Goal: Task Accomplishment & Management: Use online tool/utility

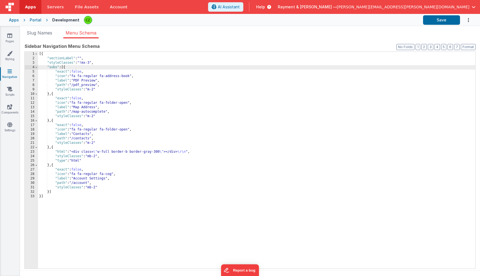
scroll to position [4, 0]
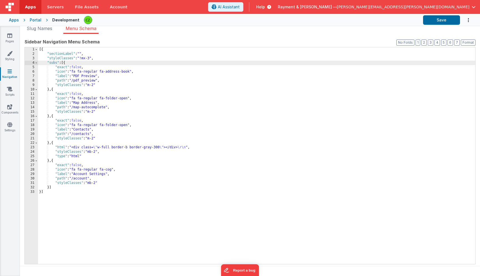
click at [143, 22] on div at bounding box center [251, 19] width 335 height 9
click at [11, 35] on icon at bounding box center [9, 36] width 5 height 6
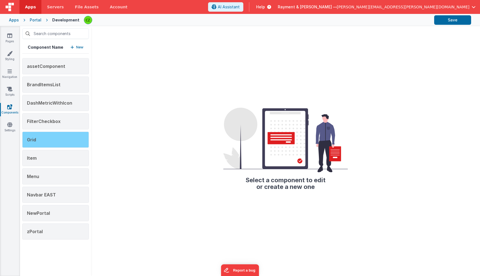
click at [57, 146] on div "Grid" at bounding box center [55, 139] width 67 height 16
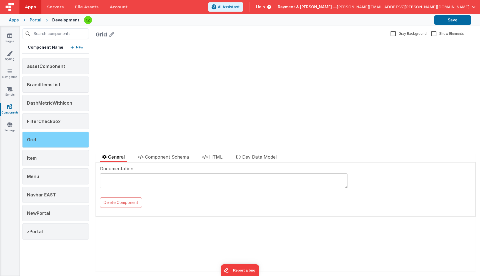
click at [56, 144] on div "Grid" at bounding box center [55, 139] width 67 height 16
click at [166, 157] on span "Component Schema" at bounding box center [167, 157] width 44 height 6
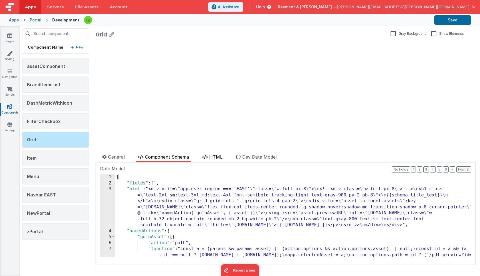
click at [206, 156] on icon at bounding box center [205, 156] width 6 height 4
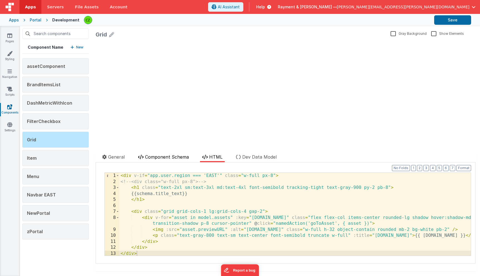
click at [172, 155] on span "Component Schema" at bounding box center [167, 157] width 44 height 6
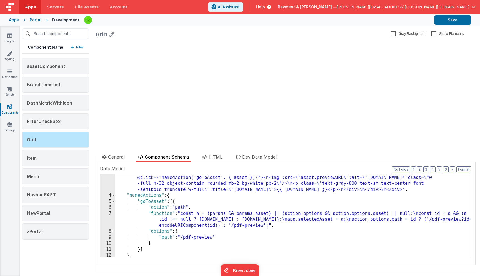
scroll to position [49, 0]
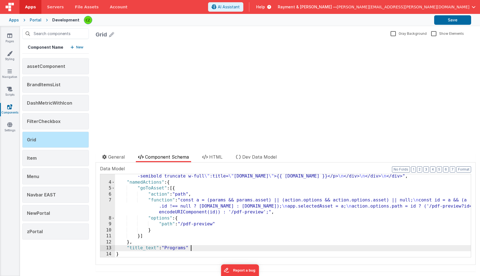
click at [198, 249] on div ""html" : "<div v-if= \" app.user.region === 'EAST' \" class= \" w-full px-8 \" …" at bounding box center [293, 202] width 356 height 131
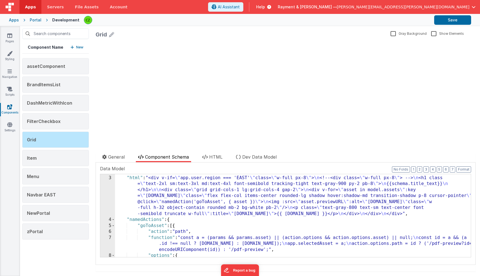
scroll to position [54, 0]
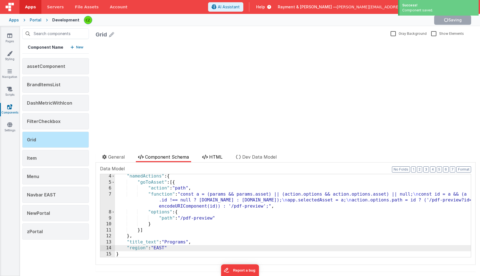
click at [209, 158] on li "HTML" at bounding box center [212, 157] width 25 height 9
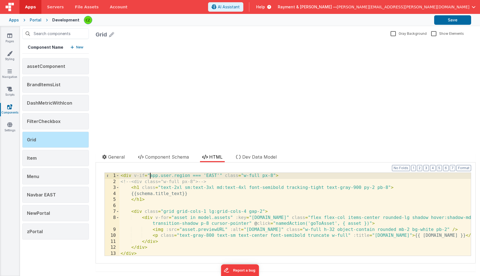
click at [151, 176] on div "< div v-if = "app.user.region === 'EAST'" class = "w-full px-8" > <!-- <div cla…" at bounding box center [294, 220] width 351 height 95
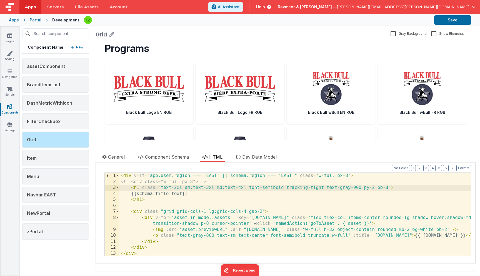
click at [256, 186] on div "< div v-if = "app.user.region === 'EAST' || schema.region === 'EAST'" class = "…" at bounding box center [294, 220] width 351 height 95
click at [247, 180] on div "< div v-if = "app.user.region === 'EAST' || schema.region === 'EAST'" class = "…" at bounding box center [294, 220] width 351 height 95
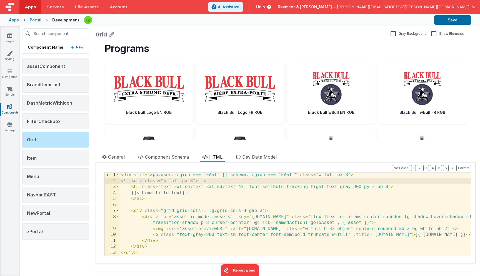
click at [283, 224] on div "< div v-if = "app.user.region === 'EAST' || schema.region === 'EAST'" class = "…" at bounding box center [294, 219] width 351 height 95
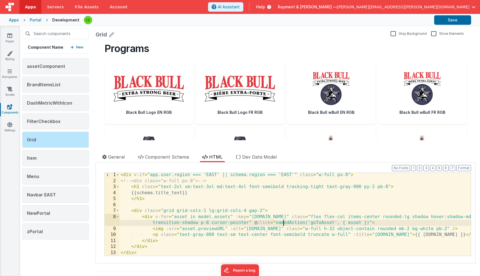
click at [283, 224] on div "< div v-if = "app.user.region === 'EAST' || schema.region === 'EAST'" class = "…" at bounding box center [294, 219] width 351 height 95
click at [443, 19] on button "Save" at bounding box center [452, 19] width 37 height 9
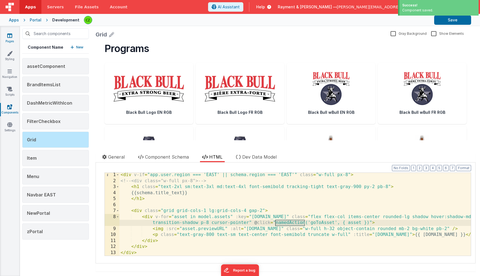
click at [6, 37] on link "Pages" at bounding box center [10, 38] width 20 height 11
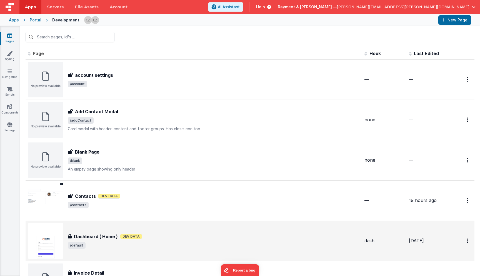
click at [159, 240] on div "Dashboard ( Home ) Dashboard ( Home ) Dev Data /default" at bounding box center [214, 241] width 292 height 16
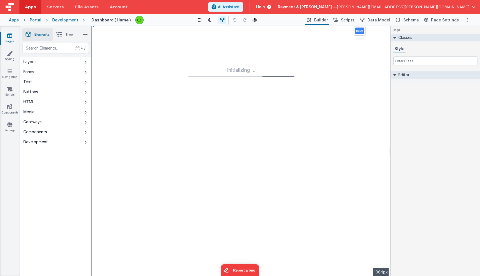
click at [66, 32] on li "Tree" at bounding box center [64, 34] width 23 height 12
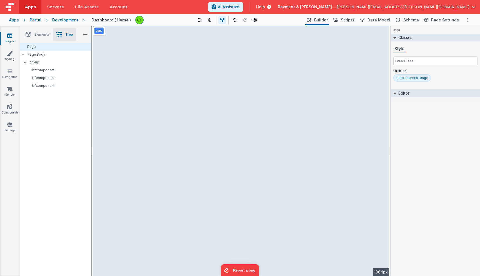
click at [263, 203] on div "page --> 1064px" at bounding box center [241, 150] width 296 height 249
click at [200, 85] on div "page --> 1064px" at bounding box center [241, 150] width 296 height 249
click at [59, 71] on p "bfcomponent" at bounding box center [59, 70] width 64 height 4
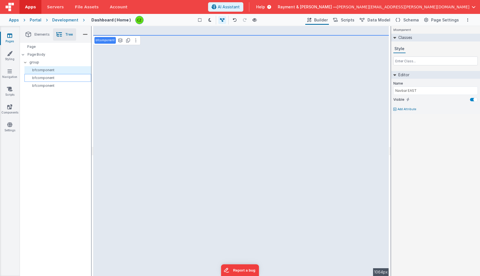
click at [58, 77] on p "bfcomponent" at bounding box center [59, 78] width 64 height 4
type input "NewPortal"
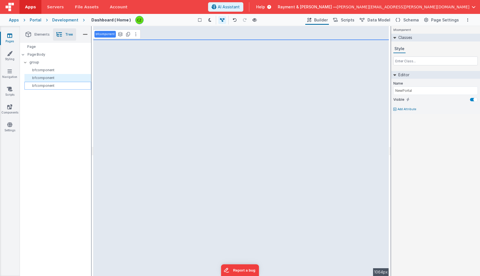
click at [58, 84] on p "bfcomponent" at bounding box center [59, 85] width 64 height 4
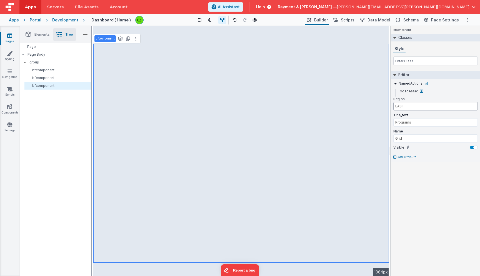
click at [408, 106] on input "EAST" at bounding box center [435, 106] width 84 height 8
click at [413, 180] on div "bfcomponent Classes Style Editor NamedActions GoToAsset Region EAST Title_text …" at bounding box center [435, 150] width 89 height 249
click at [57, 75] on div "bfcomponent" at bounding box center [57, 78] width 67 height 8
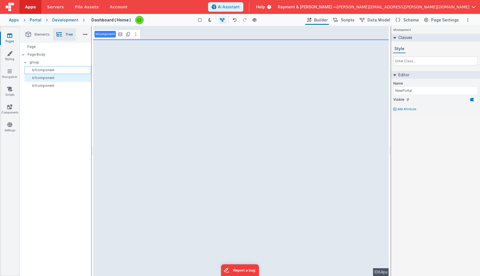
click at [57, 69] on p "bfcomponent" at bounding box center [59, 70] width 64 height 4
click at [56, 79] on p "bfcomponent" at bounding box center [59, 78] width 64 height 4
type input "NewPortal"
click at [56, 86] on p "bfcomponent" at bounding box center [59, 85] width 64 height 4
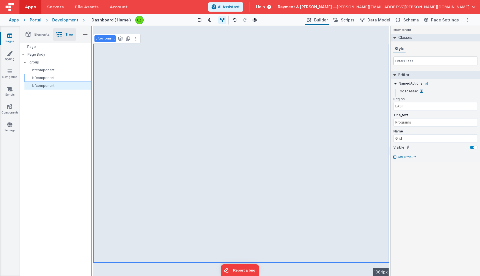
click at [58, 78] on p "bfcomponent" at bounding box center [59, 78] width 64 height 4
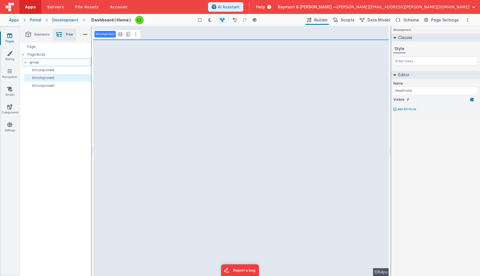
click at [61, 61] on p "group" at bounding box center [59, 62] width 61 height 6
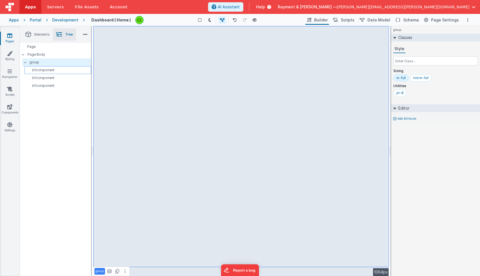
click at [58, 71] on p "bfcomponent" at bounding box center [59, 70] width 64 height 4
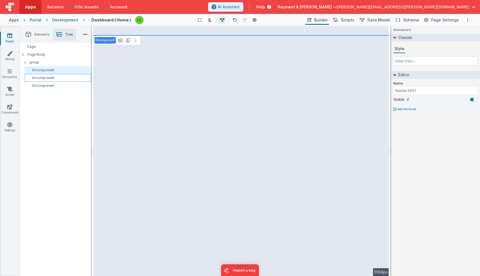
click at [57, 76] on p "bfcomponent" at bounding box center [59, 78] width 64 height 4
type input "NewPortal"
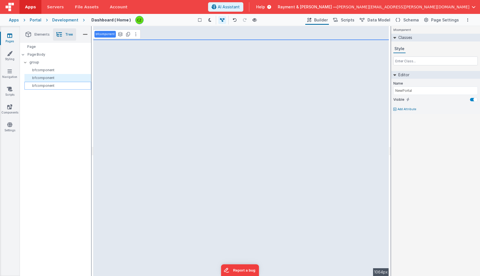
click at [57, 84] on p "bfcomponent" at bounding box center [59, 85] width 64 height 4
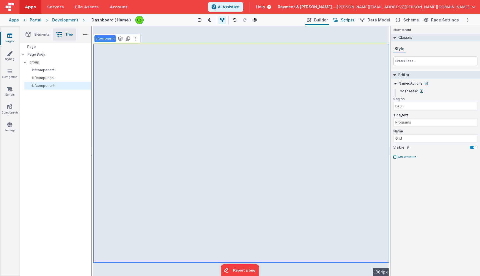
click at [353, 19] on span "Scripts" at bounding box center [348, 20] width 14 height 6
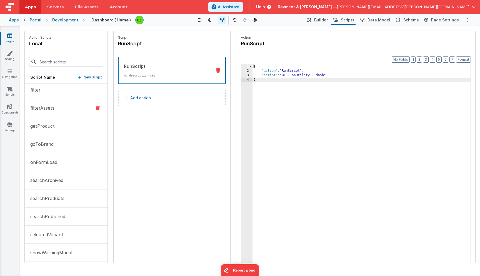
scroll to position [24, 0]
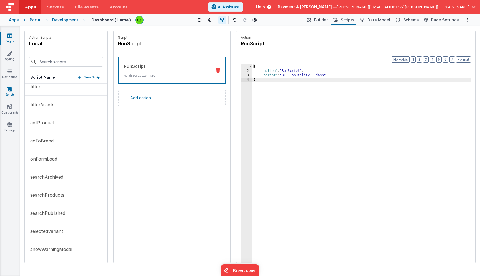
click at [8, 89] on icon at bounding box center [10, 89] width 6 height 6
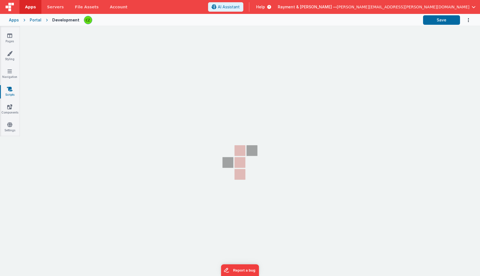
click at [11, 90] on icon at bounding box center [10, 89] width 6 height 6
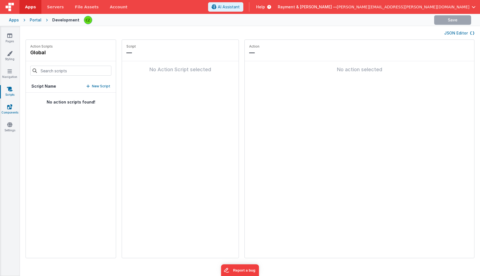
click at [8, 109] on link "Components" at bounding box center [10, 109] width 20 height 11
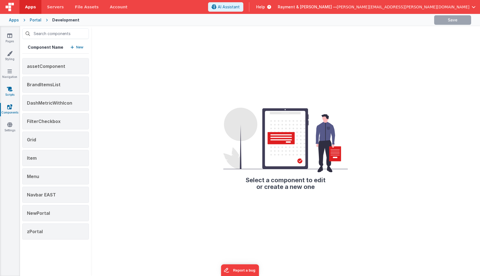
click at [8, 88] on icon at bounding box center [10, 89] width 6 height 6
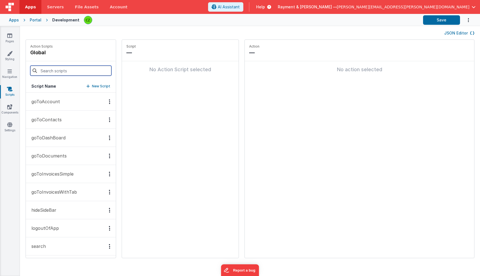
click at [54, 74] on input at bounding box center [70, 71] width 81 height 10
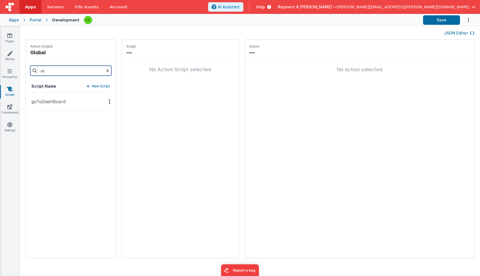
type input "ass"
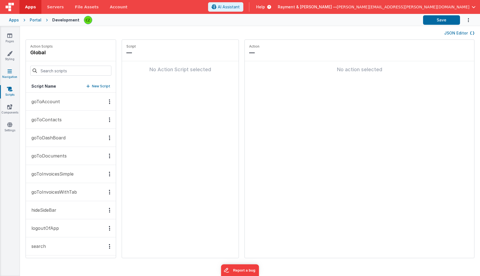
click at [9, 71] on icon at bounding box center [10, 71] width 4 height 6
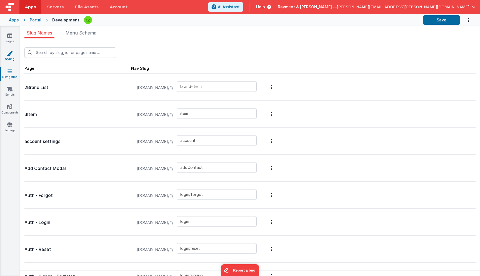
click at [12, 52] on icon at bounding box center [10, 54] width 6 height 6
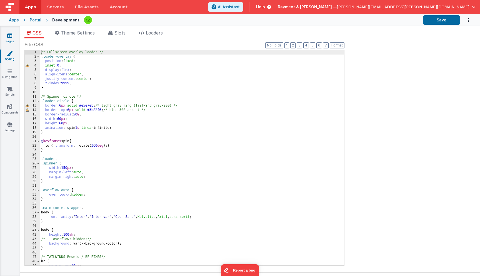
click at [8, 33] on icon at bounding box center [9, 36] width 5 height 6
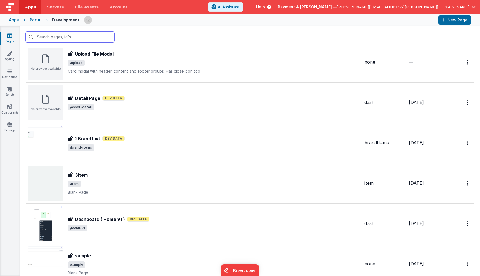
scroll to position [710, 0]
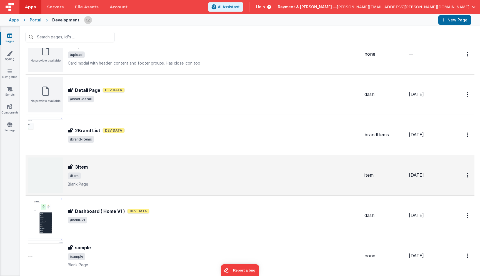
click at [157, 178] on span "/item" at bounding box center [214, 175] width 292 height 7
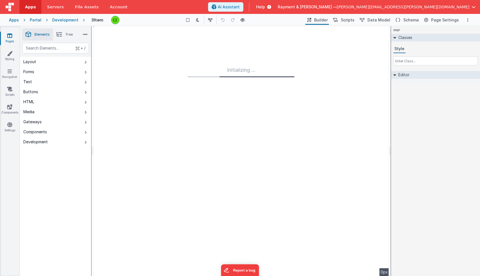
click at [65, 32] on li "Tree" at bounding box center [64, 34] width 23 height 12
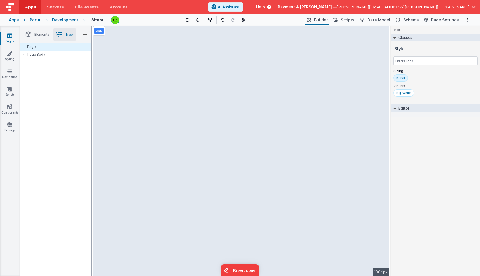
click at [24, 54] on icon at bounding box center [23, 55] width 3 height 2
click at [24, 54] on icon at bounding box center [23, 54] width 2 height 3
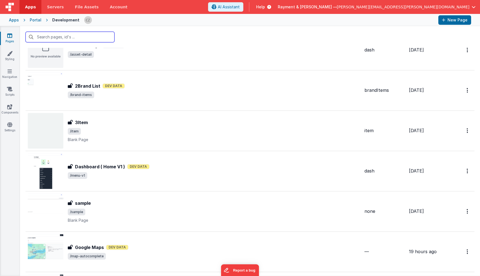
scroll to position [743, 0]
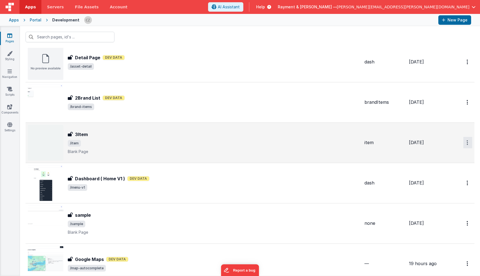
click at [469, 141] on button "Options" at bounding box center [467, 142] width 9 height 11
click at [435, 184] on link "Delete" at bounding box center [447, 186] width 49 height 10
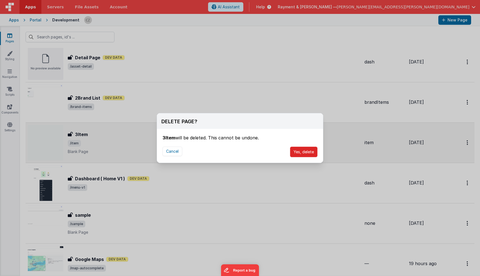
click at [307, 151] on button "Yes, delete" at bounding box center [304, 151] width 28 height 11
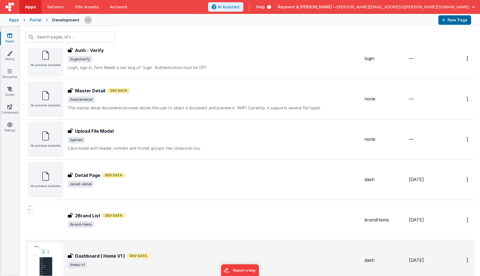
scroll to position [625, 0]
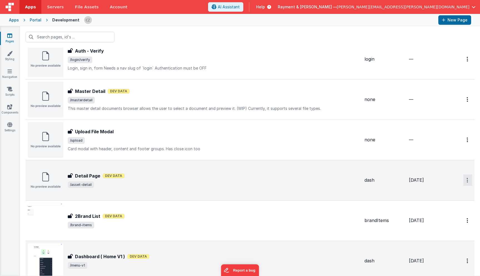
click at [470, 180] on button "Options" at bounding box center [467, 179] width 9 height 11
click at [437, 204] on link "Preview" at bounding box center [447, 203] width 49 height 10
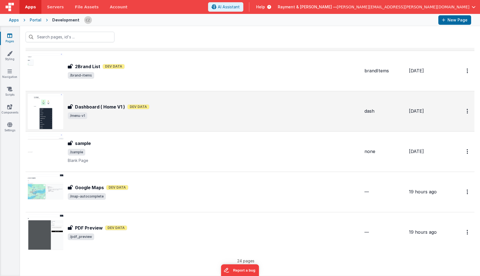
scroll to position [774, 0]
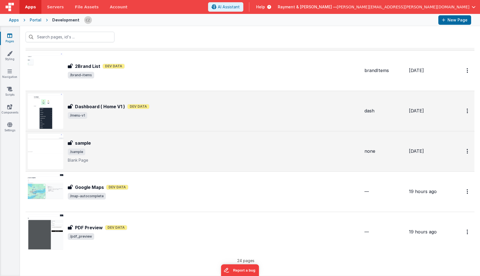
click at [137, 151] on span "/sample" at bounding box center [214, 151] width 292 height 7
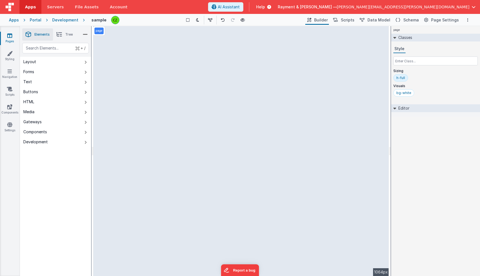
click at [64, 31] on li "Tree" at bounding box center [64, 34] width 23 height 12
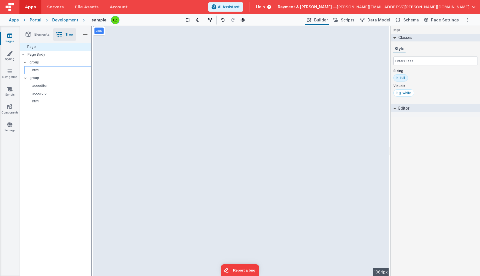
click at [36, 69] on p "html" at bounding box center [59, 70] width 64 height 4
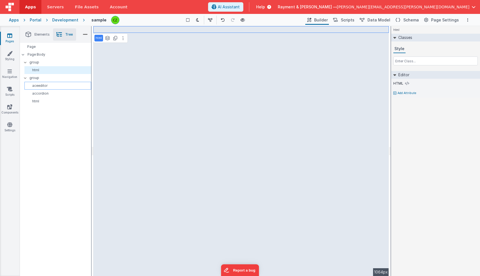
click at [40, 84] on p "aceeditor" at bounding box center [59, 85] width 64 height 4
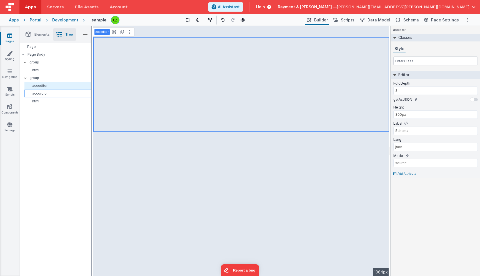
click at [48, 93] on p "accordion" at bounding box center [59, 93] width 64 height 4
type input "2"
type input "address"
type input "Enter Some Contacts (min. 2 max 4)"
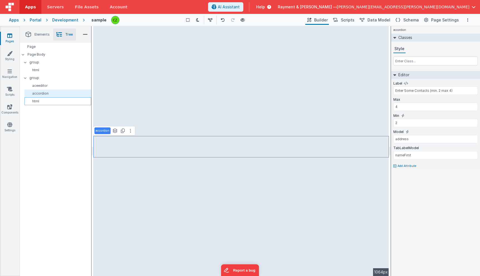
click at [49, 100] on p "html" at bounding box center [59, 101] width 64 height 4
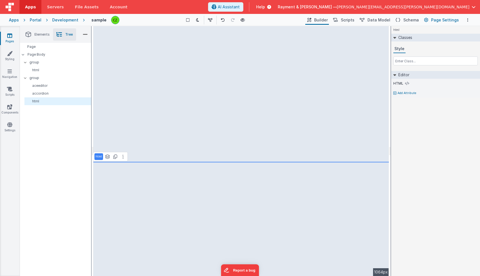
click at [440, 24] on button "Page Settings" at bounding box center [441, 19] width 38 height 9
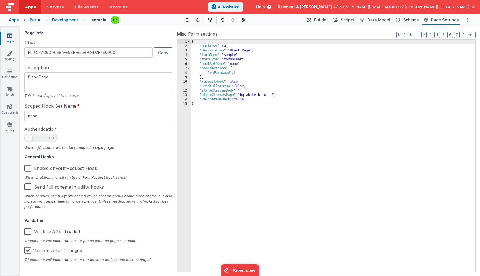
click at [466, 21] on button "Options" at bounding box center [468, 20] width 7 height 7
click at [424, 58] on p "Delete" at bounding box center [424, 61] width 12 height 6
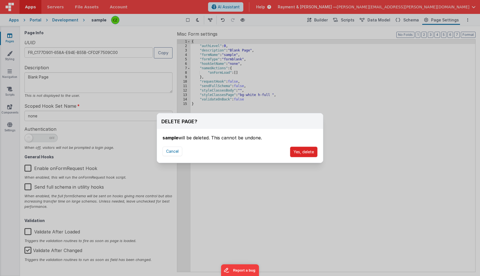
click at [303, 152] on button "Yes, delete" at bounding box center [304, 151] width 28 height 11
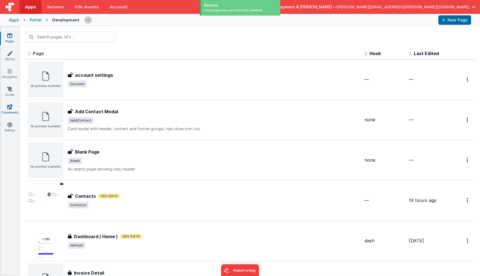
click at [8, 106] on icon at bounding box center [9, 107] width 5 height 6
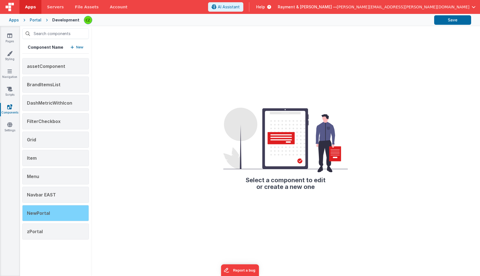
click at [53, 211] on div "NewPortal" at bounding box center [55, 213] width 67 height 16
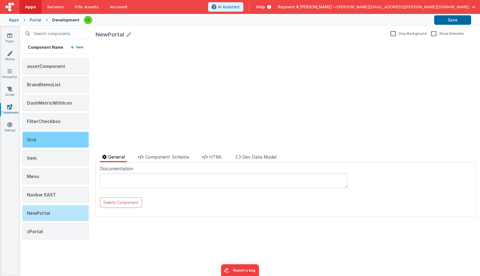
click at [59, 143] on div "Grid" at bounding box center [55, 139] width 67 height 16
click at [58, 140] on div "Grid" at bounding box center [55, 139] width 67 height 16
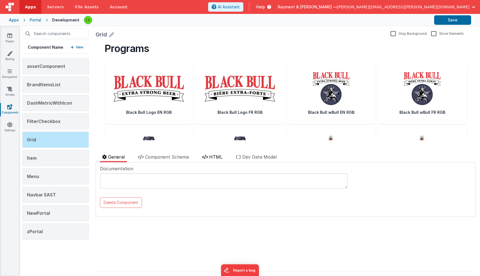
click at [211, 154] on span "HTML" at bounding box center [215, 157] width 13 height 6
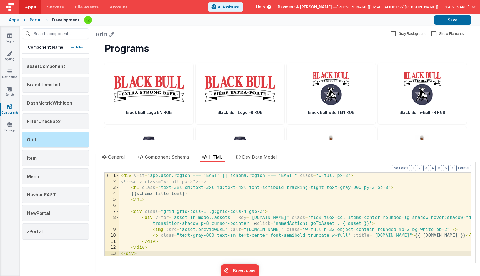
scroll to position [1, 0]
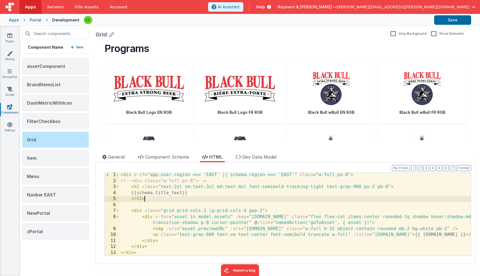
click at [215, 196] on div "< div v-if = "app.user.region === 'EAST' || schema.region === 'EAST'" class = "…" at bounding box center [294, 219] width 351 height 95
click at [319, 222] on div "< div v-if = "app.user.region === 'EAST' || schema.region === 'EAST'" class = "…" at bounding box center [294, 219] width 351 height 95
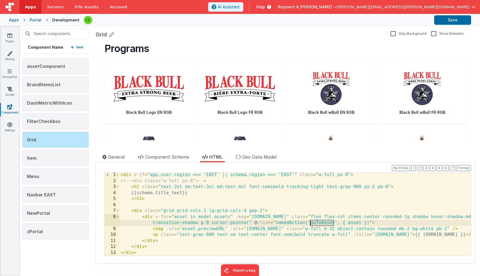
click at [319, 222] on div "< div v-if = "app.user.region === 'EAST' || schema.region === 'EAST'" class = "…" at bounding box center [294, 219] width 351 height 95
click at [160, 154] on span "Component Schema" at bounding box center [167, 157] width 44 height 6
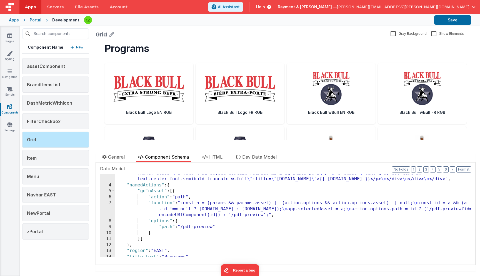
scroll to position [54, 0]
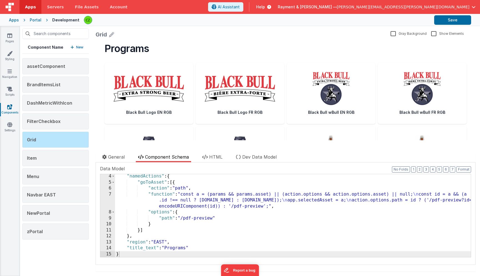
click at [110, 193] on div "7" at bounding box center [107, 200] width 15 height 18
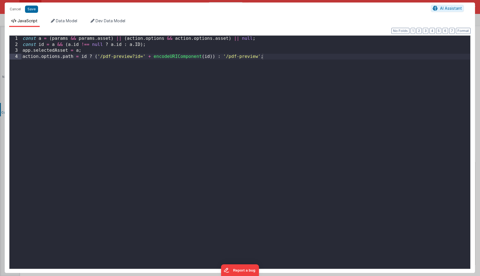
click at [101, 51] on div "const a = ( params && params . asset ) || ( action . options && action . option…" at bounding box center [245, 158] width 449 height 244
click at [31, 8] on button "Save" at bounding box center [31, 9] width 13 height 7
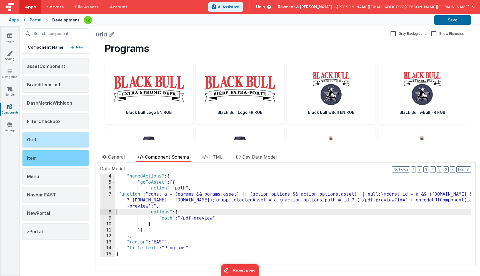
click at [56, 157] on div "Item" at bounding box center [55, 158] width 67 height 16
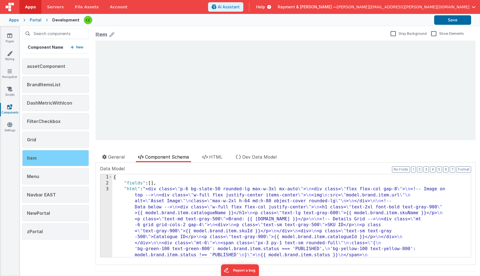
scroll to position [0, 0]
click at [56, 157] on div "Item" at bounding box center [55, 158] width 67 height 16
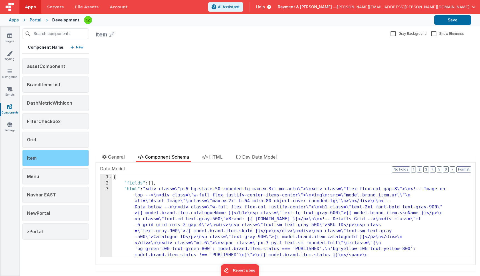
click at [56, 157] on div "Item" at bounding box center [55, 158] width 67 height 16
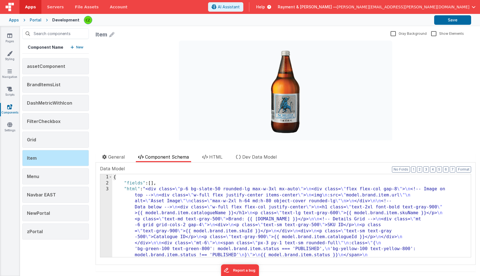
scroll to position [70, 0]
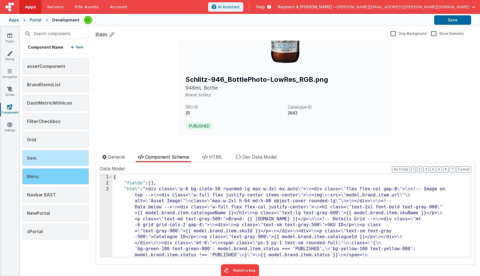
click at [60, 173] on div "Menu" at bounding box center [55, 176] width 67 height 16
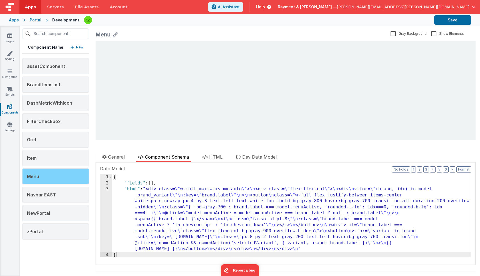
scroll to position [0, 0]
click at [60, 173] on div "Menu" at bounding box center [55, 176] width 67 height 16
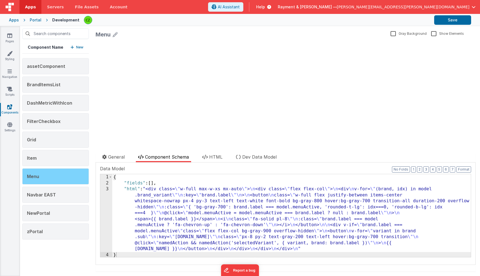
click at [60, 173] on div "Menu" at bounding box center [55, 176] width 67 height 16
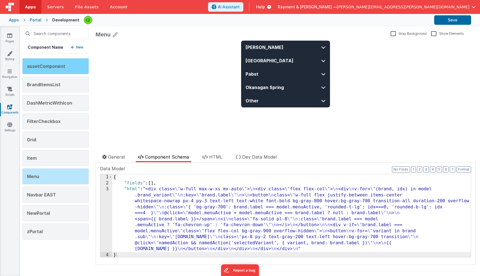
click at [64, 62] on div "assetComponent" at bounding box center [55, 66] width 67 height 16
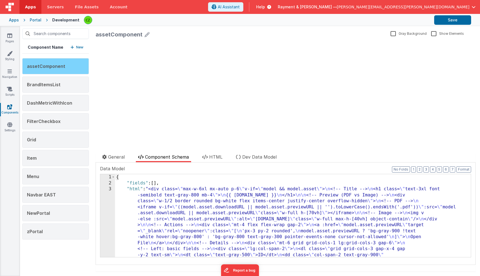
click at [64, 65] on div "assetComponent" at bounding box center [55, 66] width 67 height 16
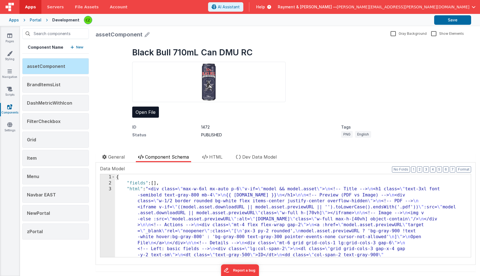
scroll to position [44, 0]
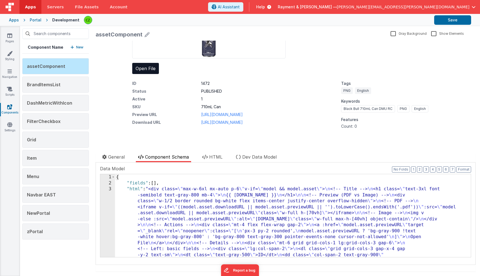
click at [394, 33] on label "Gray Background" at bounding box center [409, 33] width 36 height 5
click at [0, 0] on input "Gray Background" at bounding box center [0, 0] width 0 height 0
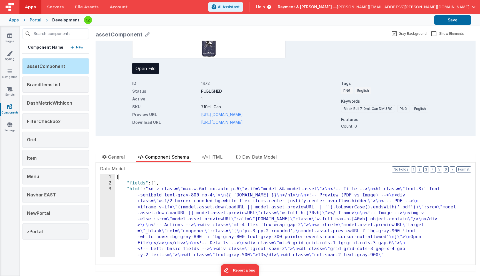
click at [395, 33] on label "Gray Background" at bounding box center [409, 33] width 35 height 5
click at [0, 0] on input "Gray Background" at bounding box center [0, 0] width 0 height 0
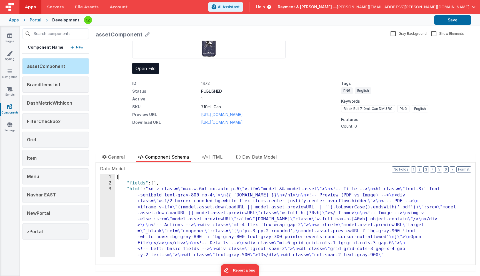
click at [434, 33] on label "Show Elements" at bounding box center [447, 33] width 33 height 5
click at [0, 0] on input "Show Elements" at bounding box center [0, 0] width 0 height 0
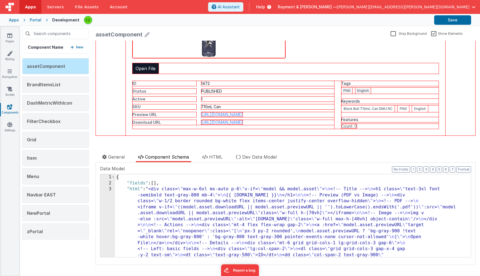
click at [434, 33] on label "Show Elements" at bounding box center [447, 33] width 32 height 5
click at [0, 0] on input "Show Elements" at bounding box center [0, 0] width 0 height 0
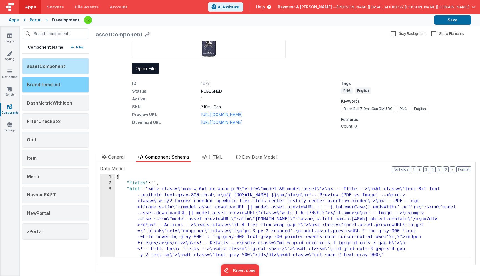
click at [62, 84] on div "BrandItemsList" at bounding box center [55, 84] width 67 height 16
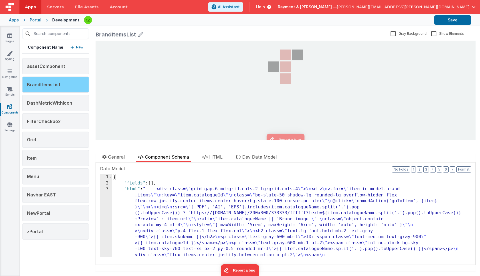
scroll to position [0, 0]
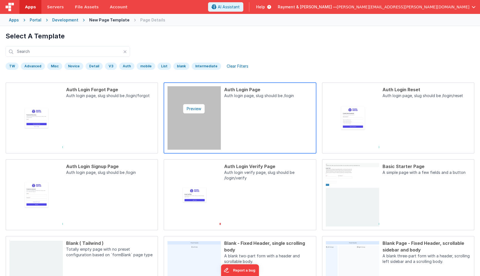
scroll to position [118, 0]
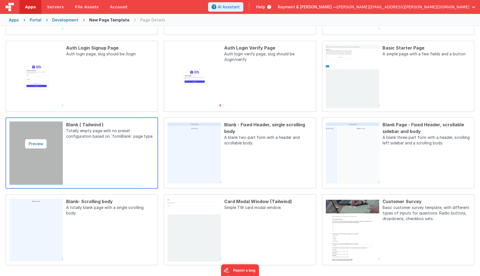
click at [49, 148] on img at bounding box center [35, 152] width 53 height 63
click at [36, 135] on img at bounding box center [35, 152] width 53 height 63
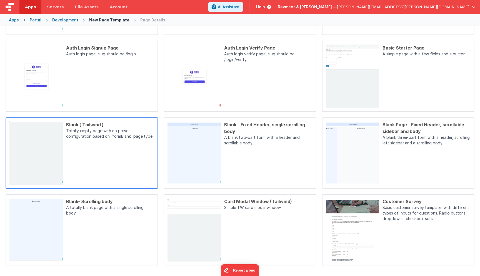
click at [102, 138] on p "Totally empty page with no preset configuration based on `formBlank` page type" at bounding box center [110, 134] width 88 height 12
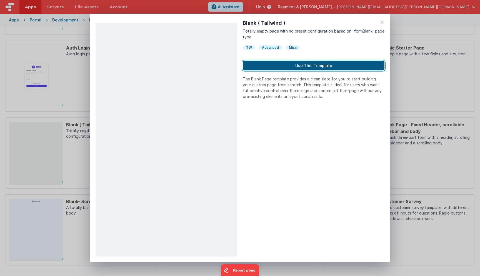
click at [290, 64] on button "Use This Template" at bounding box center [314, 65] width 142 height 9
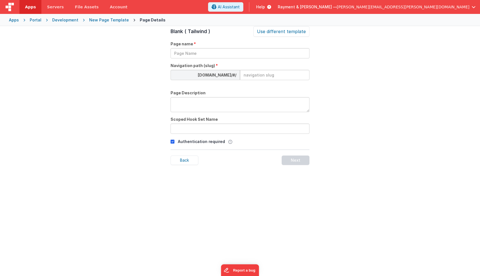
scroll to position [19, 0]
click at [259, 78] on input at bounding box center [274, 75] width 69 height 10
type input "program-preview"
click at [245, 51] on input "text" at bounding box center [240, 53] width 139 height 10
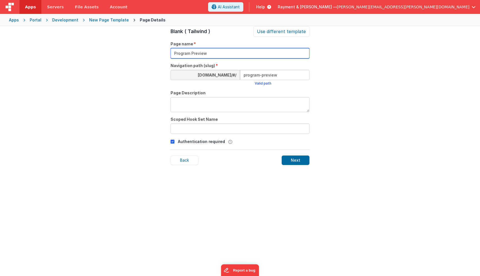
type input "Program Preview"
click at [152, 77] on div "Page Details Preview Auth Login Forgot Page Auth login page, slug should be /lo…" at bounding box center [240, 164] width 480 height 276
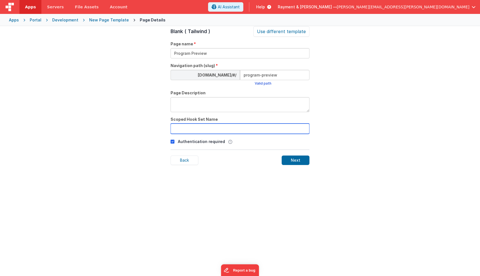
click at [227, 128] on input "text" at bounding box center [240, 128] width 139 height 10
type input "program"
click at [101, 92] on div "Page Details Preview Auth Login Forgot Page Auth login page, slug should be /lo…" at bounding box center [240, 164] width 480 height 276
drag, startPoint x: 283, startPoint y: 73, endPoint x: 240, endPoint y: 74, distance: 42.8
click at [240, 74] on input "program-preview" at bounding box center [274, 75] width 69 height 10
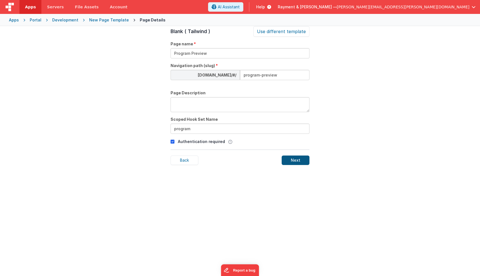
click at [295, 161] on div "Next" at bounding box center [296, 159] width 28 height 9
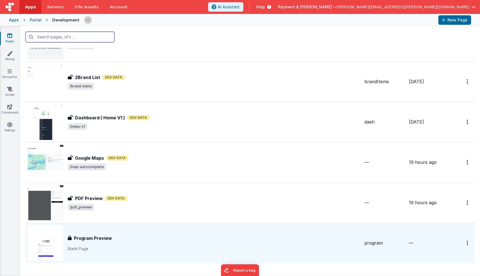
scroll to position [771, 0]
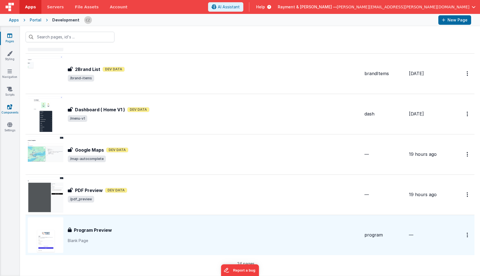
click at [10, 109] on icon at bounding box center [9, 107] width 5 height 6
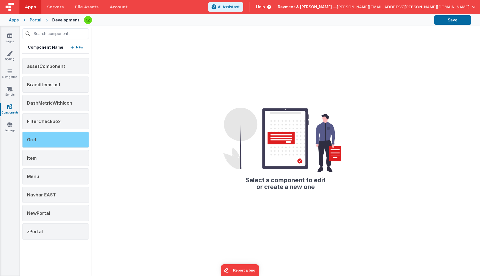
click at [49, 137] on div "Grid" at bounding box center [55, 139] width 67 height 16
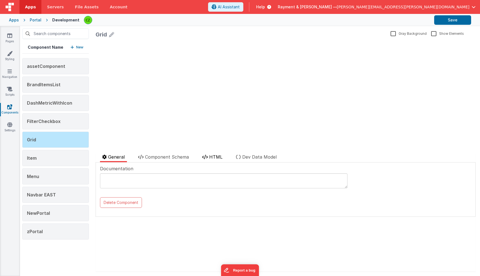
click at [213, 155] on span "HTML" at bounding box center [215, 157] width 13 height 6
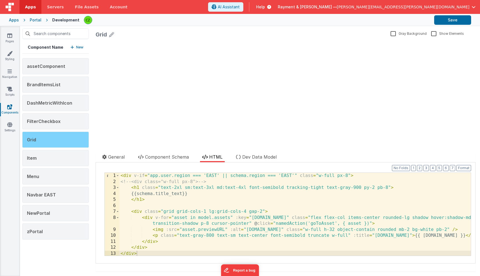
click at [64, 139] on div "Grid" at bounding box center [55, 139] width 67 height 16
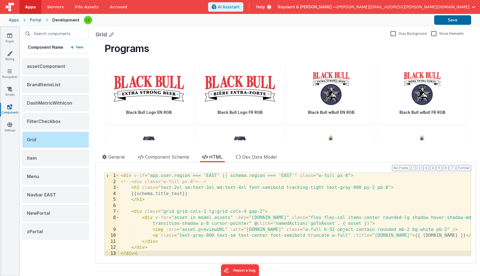
scroll to position [1, 0]
click at [159, 159] on span "Component Schema" at bounding box center [167, 157] width 44 height 6
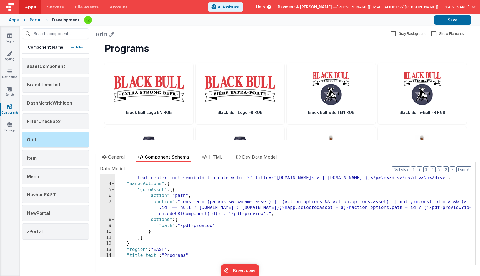
scroll to position [54, 0]
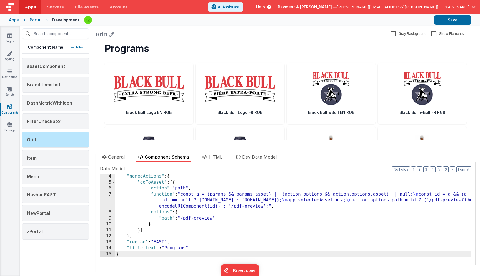
click at [109, 194] on div "7" at bounding box center [107, 200] width 15 height 18
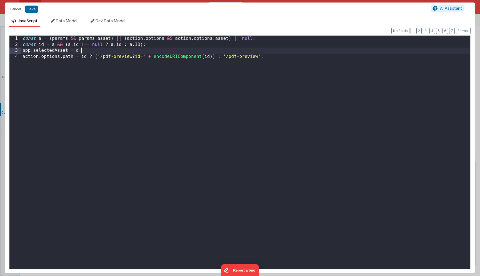
click at [86, 49] on div "const a = ( params && params . asset ) || ( action . options && action . option…" at bounding box center [245, 161] width 449 height 251
drag, startPoint x: 102, startPoint y: 56, endPoint x: 132, endPoint y: 58, distance: 29.8
click at [132, 58] on div "const a = ( params && params . asset ) || ( action . options && action . option…" at bounding box center [245, 161] width 449 height 251
drag, startPoint x: 239, startPoint y: 57, endPoint x: 268, endPoint y: 57, distance: 29.2
click at [268, 57] on div "const a = ( params && params . asset ) || ( action . options && action . option…" at bounding box center [245, 161] width 449 height 251
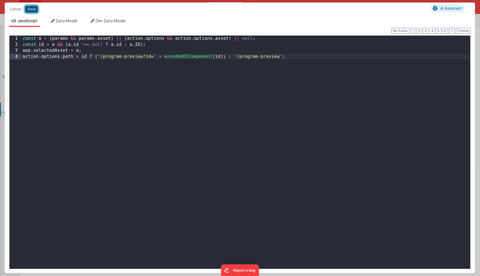
click at [33, 8] on button "Save" at bounding box center [31, 9] width 13 height 7
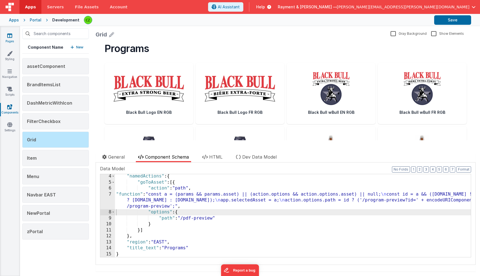
click at [10, 36] on icon at bounding box center [9, 36] width 5 height 6
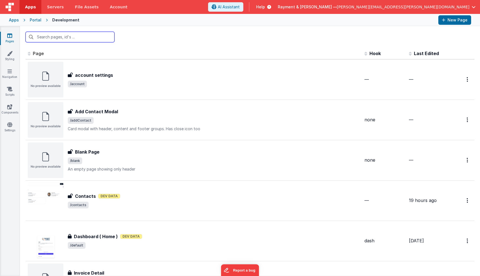
click at [60, 40] on input "text" at bounding box center [70, 37] width 89 height 11
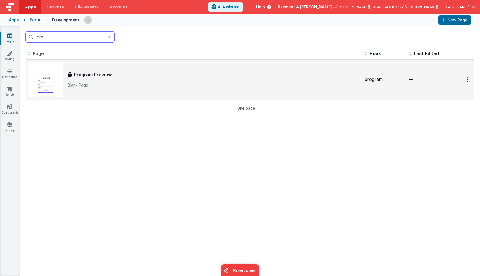
type input "pro"
click at [131, 84] on p "Blank Page" at bounding box center [214, 85] width 292 height 6
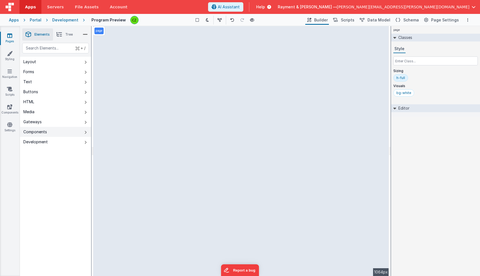
click at [42, 130] on div "Components" at bounding box center [35, 132] width 24 height 6
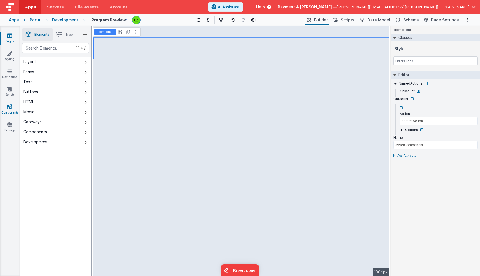
click at [12, 105] on icon at bounding box center [9, 107] width 5 height 6
click at [384, 19] on span "Data Model" at bounding box center [379, 20] width 23 height 6
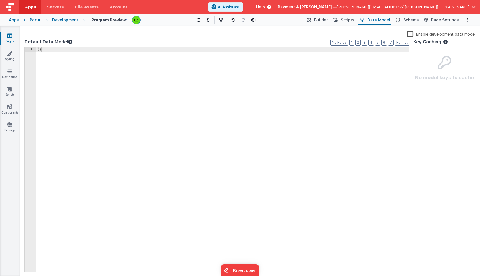
click at [377, 18] on span "Data Model" at bounding box center [379, 20] width 23 height 6
click at [326, 16] on button "Builder" at bounding box center [317, 19] width 24 height 9
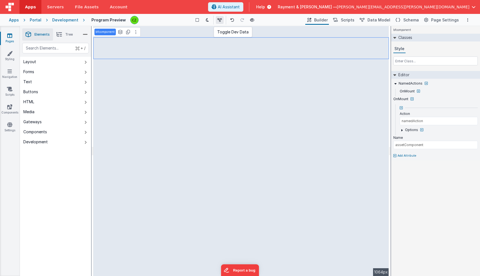
click at [220, 19] on icon at bounding box center [220, 20] width 4 height 4
click at [369, 23] on button "Data Model" at bounding box center [375, 19] width 34 height 9
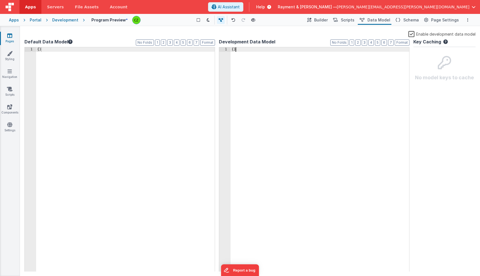
click at [274, 83] on div "{ }" at bounding box center [320, 163] width 179 height 233
click at [130, 95] on div "{ }" at bounding box center [125, 163] width 179 height 233
click at [244, 92] on div "{ }" at bounding box center [320, 163] width 179 height 233
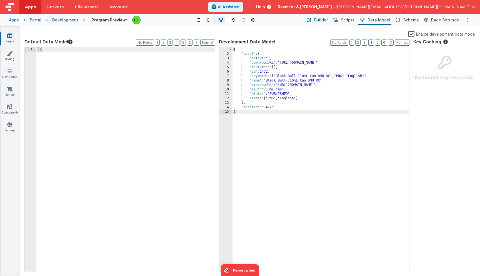
click at [321, 19] on span "Builder" at bounding box center [321, 20] width 14 height 6
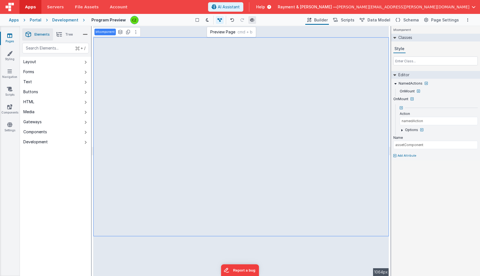
click at [252, 19] on icon at bounding box center [252, 20] width 4 height 4
click at [163, 20] on div "Show Group Outlines Toggle Dark Mode Toggle Dev Data Preview Page cmd + b" at bounding box center [223, 20] width 161 height 9
click at [152, 30] on div "Saved Duplicating Page" at bounding box center [260, 28] width 480 height 4
click at [65, 33] on li "Tree" at bounding box center [64, 34] width 23 height 12
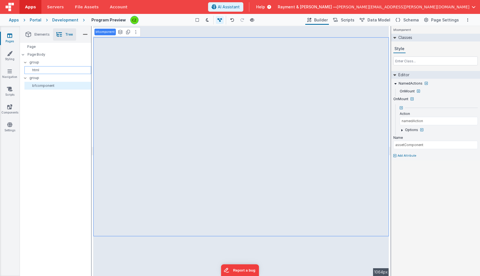
click at [39, 71] on p "html" at bounding box center [59, 70] width 64 height 4
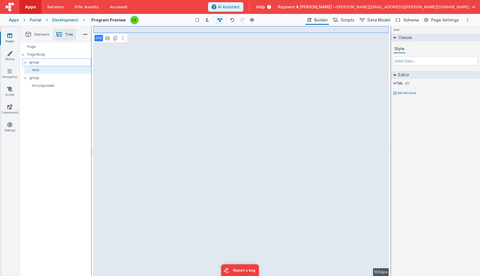
click at [43, 61] on p "group" at bounding box center [59, 62] width 61 height 6
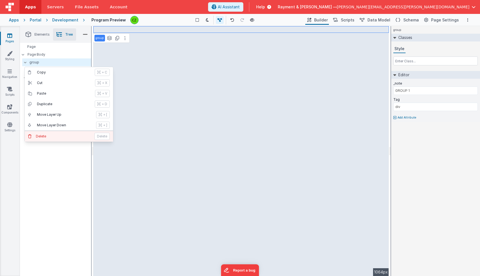
click at [41, 134] on p "Delete" at bounding box center [63, 136] width 55 height 4
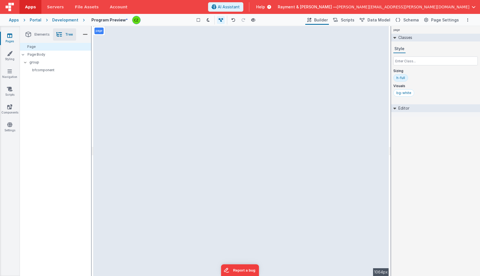
click at [49, 113] on div "Page Page Body group bfcomponent" at bounding box center [55, 159] width 71 height 233
click at [380, 21] on span "Data Model" at bounding box center [379, 20] width 23 height 6
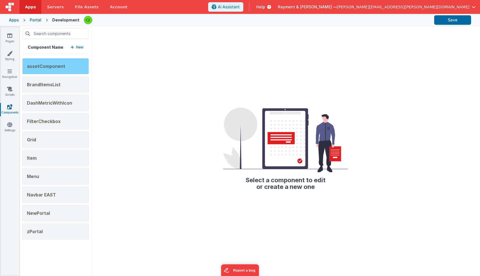
click at [56, 71] on div "assetComponent" at bounding box center [55, 66] width 67 height 16
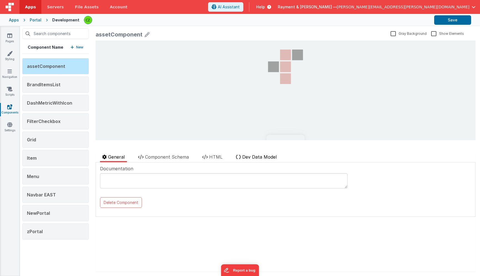
click at [259, 157] on span "Dev Data Model" at bounding box center [259, 157] width 34 height 6
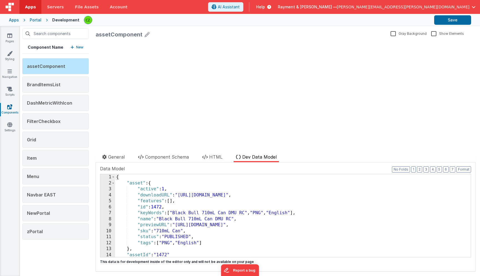
click at [230, 204] on div "{ "asset" : { "active" : 1 , "downloadURL" : "[URL][DOMAIN_NAME]" , "features" …" at bounding box center [293, 221] width 356 height 95
